Goal: Information Seeking & Learning: Learn about a topic

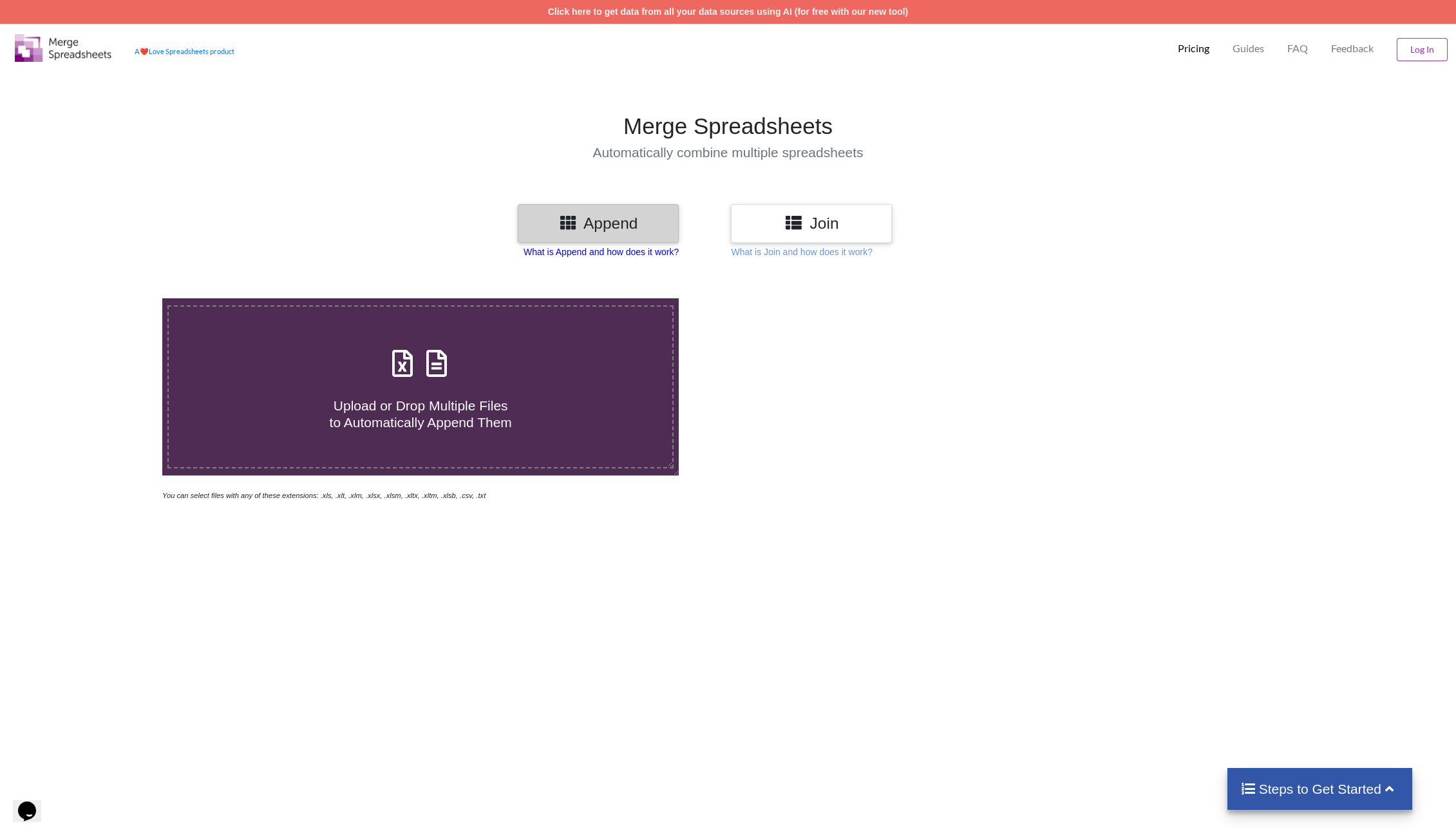
click at [657, 250] on p "What is Append and how does it work?" at bounding box center [601, 252] width 155 height 13
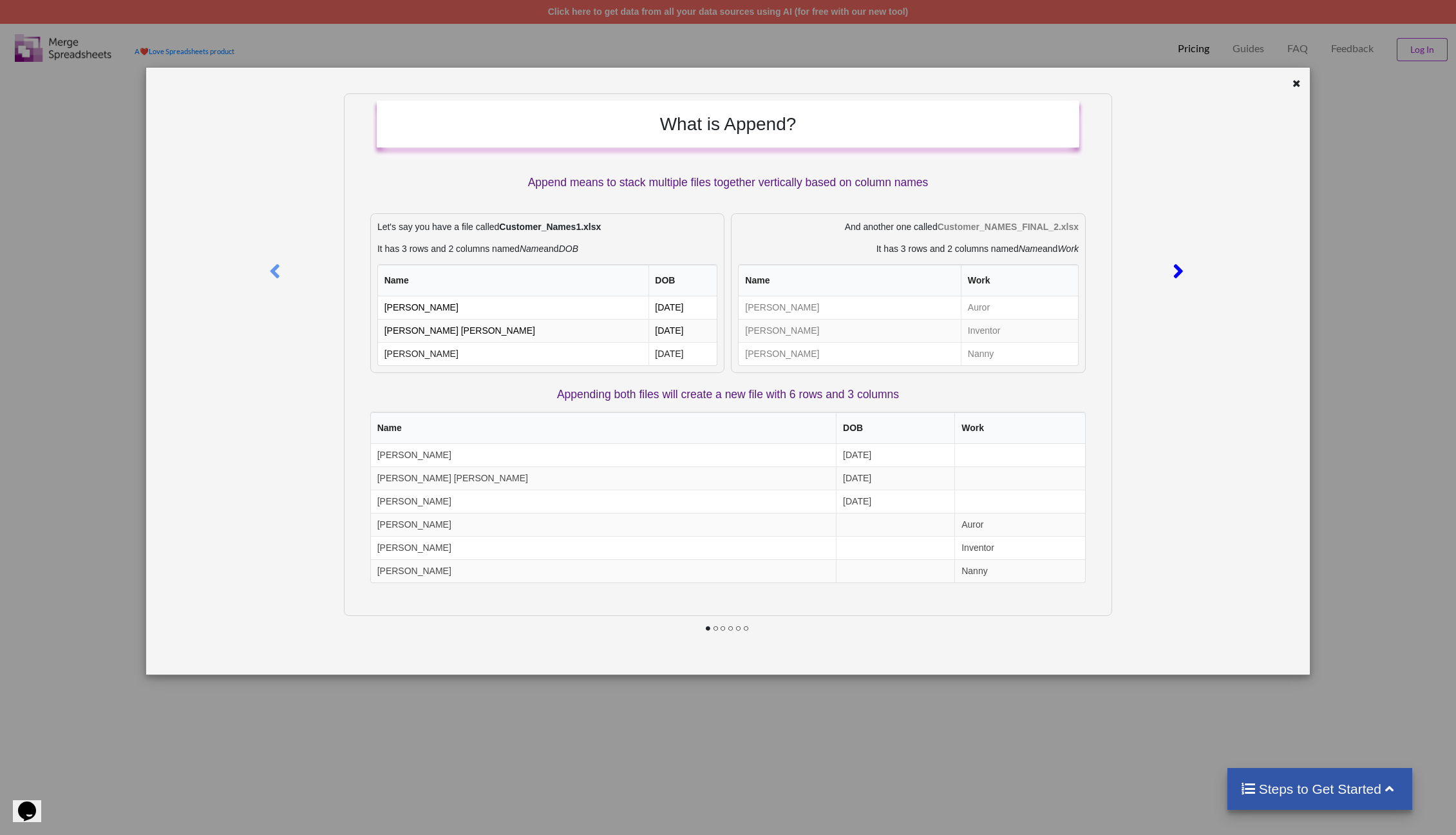
click at [1171, 275] on icon at bounding box center [1179, 266] width 26 height 23
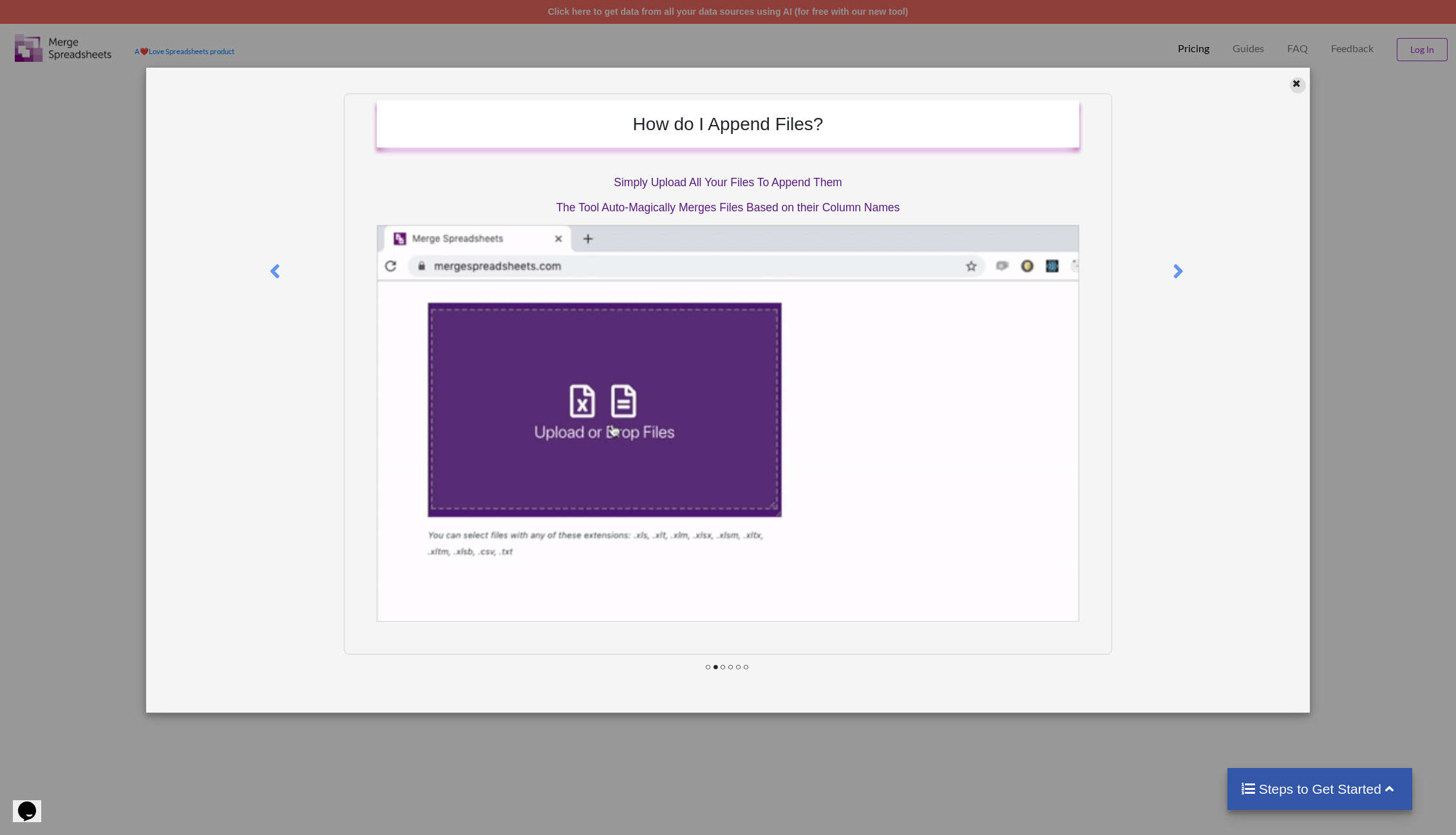
click at [1299, 84] on icon at bounding box center [1296, 82] width 11 height 9
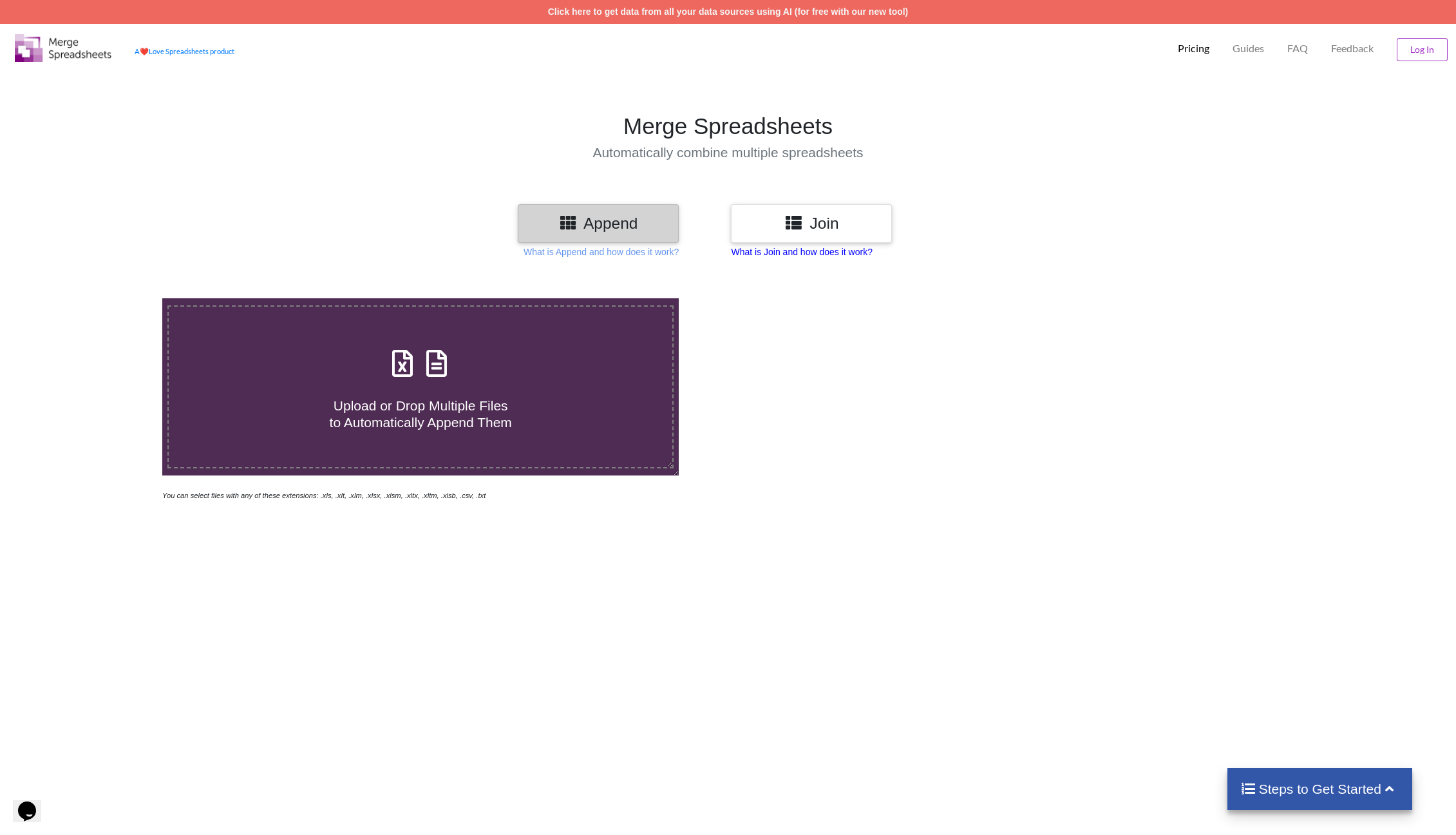
click at [818, 253] on p "What is Join and how does it work?" at bounding box center [801, 252] width 141 height 13
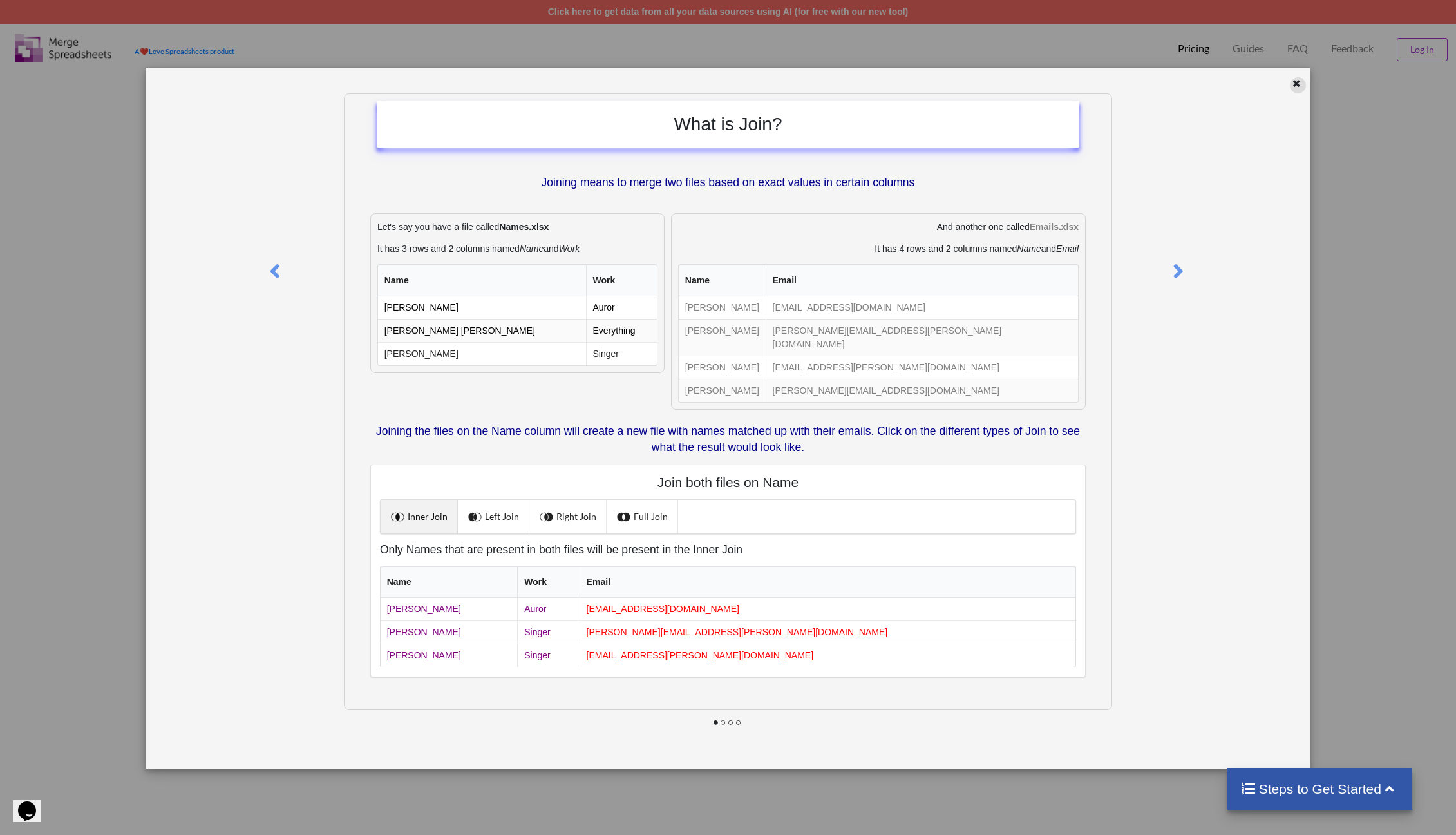
click at [1291, 89] on div at bounding box center [1298, 85] width 16 height 16
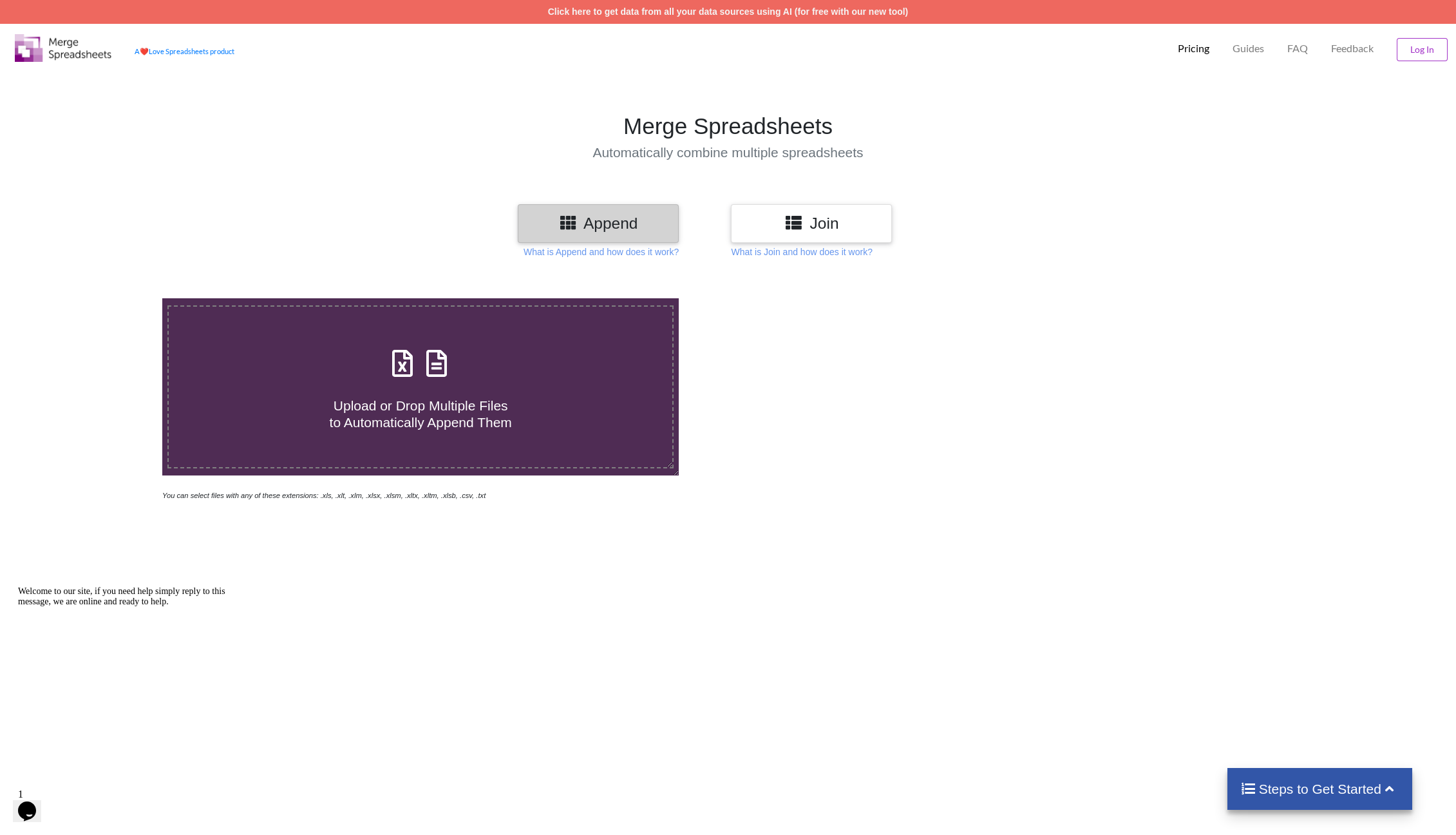
click at [1181, 50] on p "Pricing" at bounding box center [1194, 48] width 32 height 13
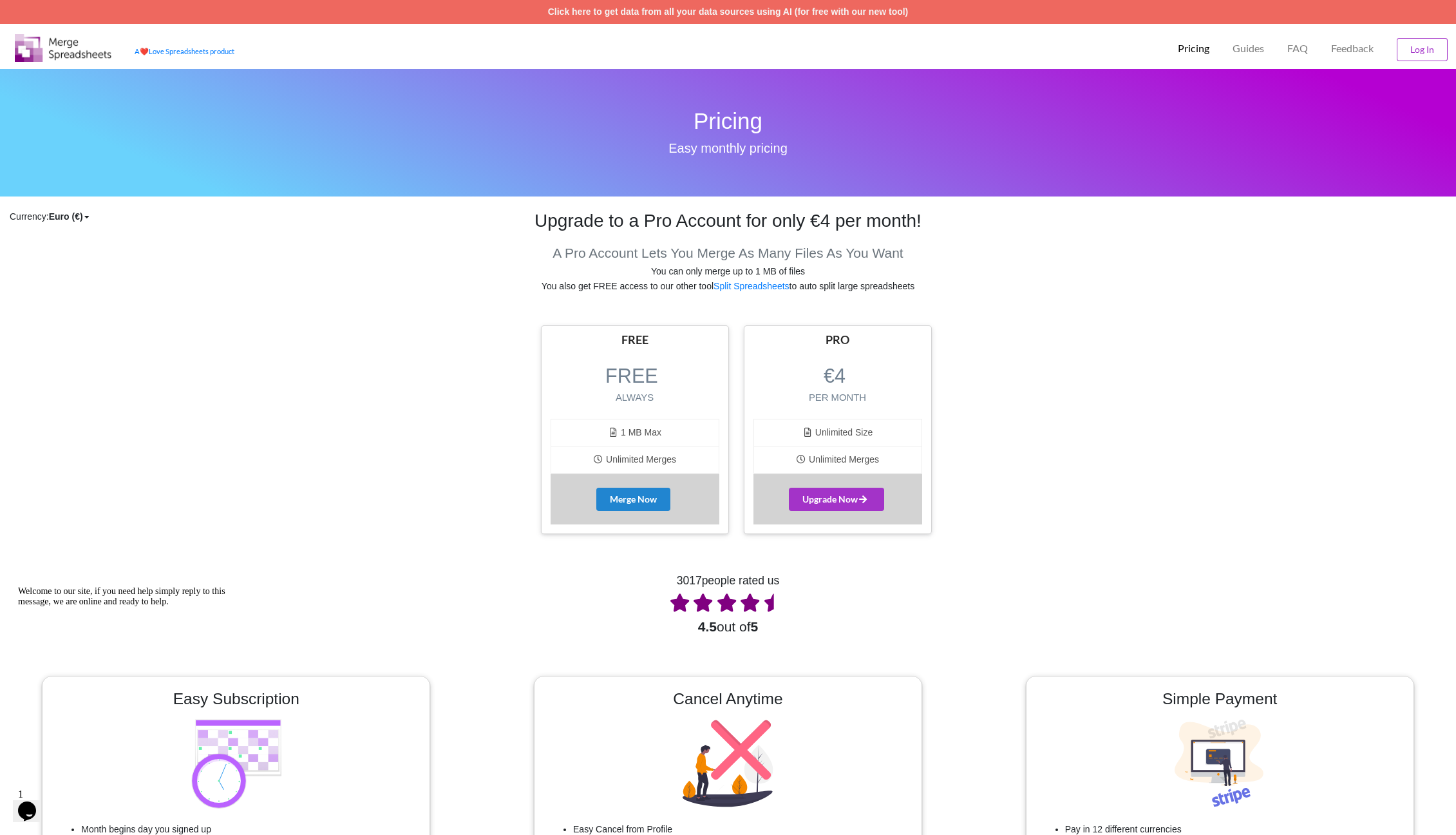
scroll to position [322, 0]
